Goal: Find specific page/section: Find specific page/section

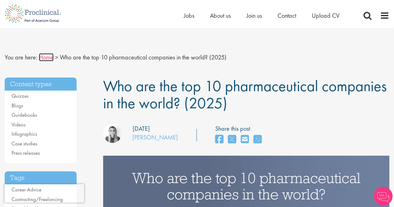
click at [49, 59] on link "Home" at bounding box center [46, 57] width 15 height 8
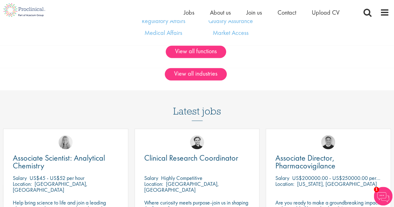
scroll to position [436, 0]
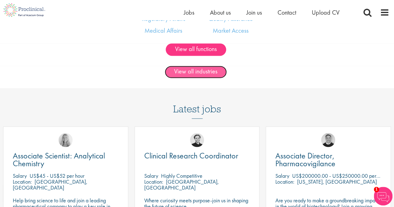
click at [190, 77] on link "View all industries" at bounding box center [196, 72] width 62 height 12
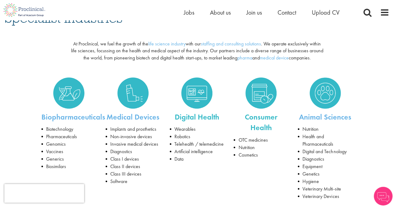
scroll to position [62, 0]
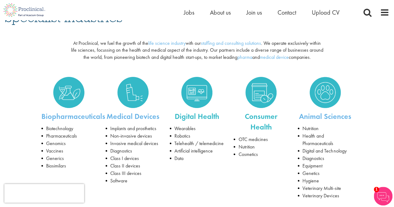
click at [260, 87] on img at bounding box center [260, 92] width 31 height 31
click at [260, 92] on img at bounding box center [260, 92] width 31 height 31
click at [254, 120] on p "Consumer Health" at bounding box center [260, 121] width 55 height 21
drag, startPoint x: 256, startPoint y: 146, endPoint x: 253, endPoint y: 150, distance: 5.2
click at [256, 146] on li "Nutrition" at bounding box center [260, 146] width 55 height 7
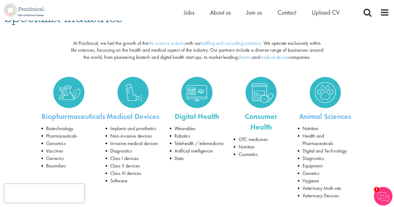
click at [243, 158] on div "Consumer Health OTC medicines Nutrition Cosmetics" at bounding box center [261, 116] width 64 height 91
click at [247, 147] on li "Nutrition" at bounding box center [260, 146] width 55 height 7
click at [252, 139] on li "OTC medicines" at bounding box center [260, 139] width 55 height 7
click at [262, 120] on p "Consumer Health" at bounding box center [260, 121] width 55 height 21
click at [260, 94] on img at bounding box center [260, 92] width 31 height 31
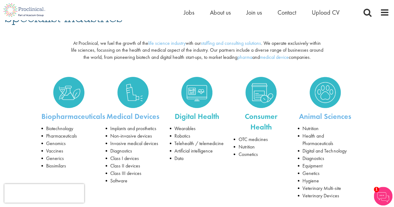
click at [268, 118] on p "Consumer Health" at bounding box center [260, 121] width 55 height 21
click at [262, 80] on img at bounding box center [260, 92] width 31 height 31
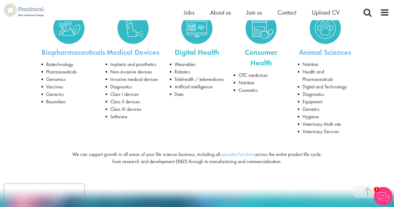
scroll to position [218, 0]
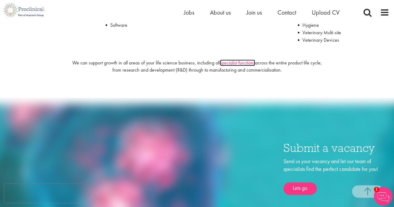
click at [242, 62] on link "specialist functions" at bounding box center [237, 62] width 35 height 7
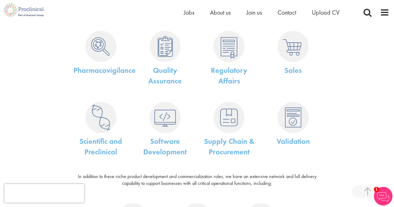
scroll to position [342, 0]
